Goal: Task Accomplishment & Management: Use online tool/utility

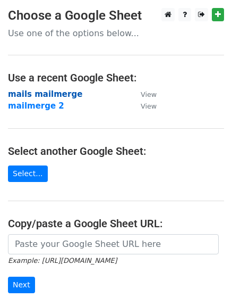
click at [49, 94] on strong "mails mailmerge" at bounding box center [45, 94] width 74 height 10
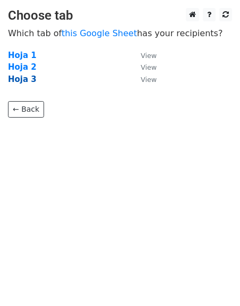
click at [26, 80] on strong "Hoja 3" at bounding box center [22, 79] width 29 height 10
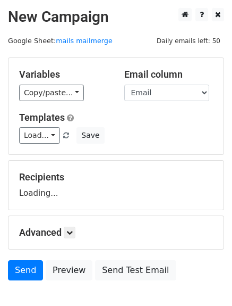
click at [54, 100] on div "Variables Copy/paste... {{Empresa}} {{Email}} {{Nombre}} {{Asunto}}" at bounding box center [63, 85] width 105 height 32
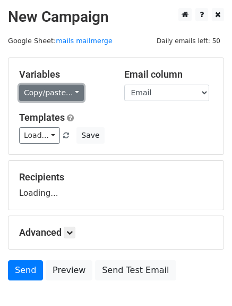
click at [54, 96] on link "Copy/paste..." at bounding box center [51, 93] width 65 height 16
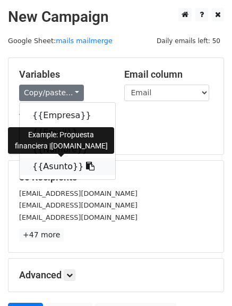
click at [51, 165] on link "{{Asunto}}" at bounding box center [68, 166] width 96 height 17
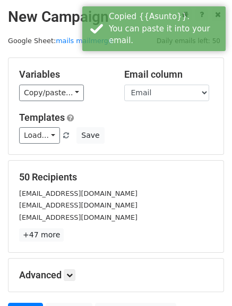
click at [56, 139] on span "Load... No templates saved" at bounding box center [45, 135] width 52 height 10
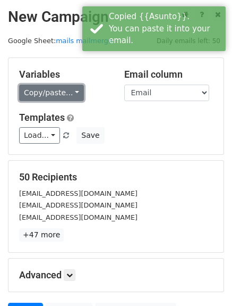
click at [56, 95] on link "Copy/paste..." at bounding box center [51, 93] width 65 height 16
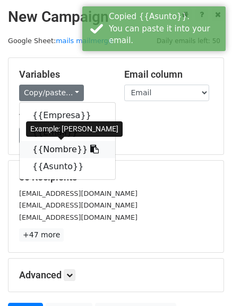
click at [51, 151] on link "{{Nombre}}" at bounding box center [68, 149] width 96 height 17
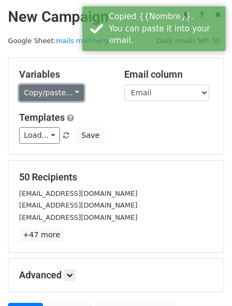
click at [40, 98] on link "Copy/paste..." at bounding box center [51, 93] width 65 height 16
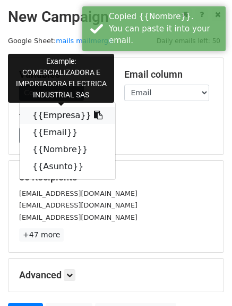
click at [59, 115] on link "{{Empresa}}" at bounding box center [68, 115] width 96 height 17
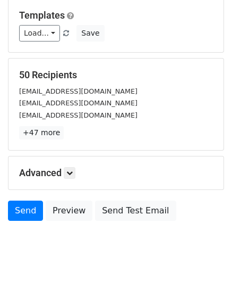
scroll to position [105, 0]
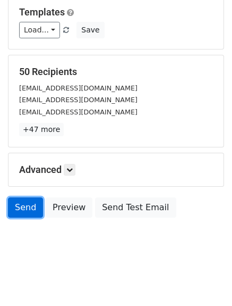
click at [24, 208] on link "Send" at bounding box center [25, 207] width 35 height 20
